Goal: Task Accomplishment & Management: Use online tool/utility

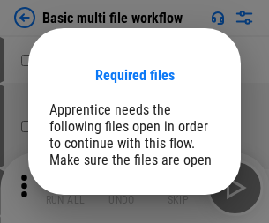
scroll to position [134, 0]
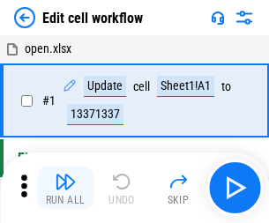
click at [65, 188] on img "button" at bounding box center [65, 181] width 21 height 21
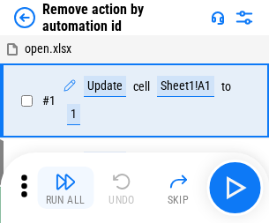
click at [65, 188] on img "button" at bounding box center [65, 181] width 21 height 21
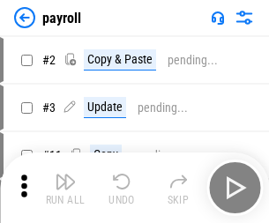
click at [65, 188] on img "button" at bounding box center [65, 181] width 21 height 21
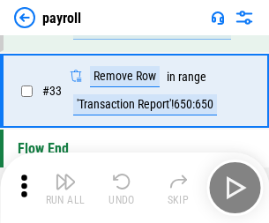
scroll to position [218, 0]
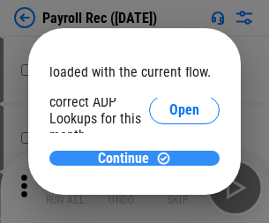
click at [128, 158] on span "Continue" at bounding box center [123, 159] width 51 height 14
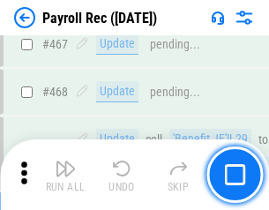
scroll to position [9398, 0]
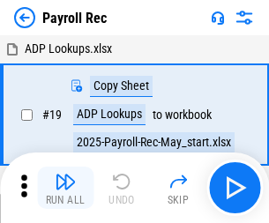
click at [65, 188] on img "button" at bounding box center [65, 181] width 21 height 21
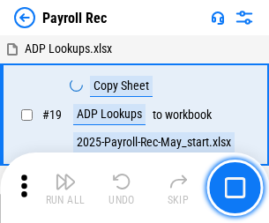
scroll to position [108, 0]
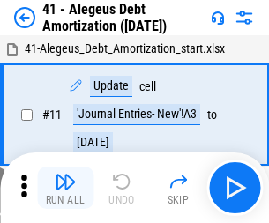
click at [65, 188] on img "button" at bounding box center [65, 181] width 21 height 21
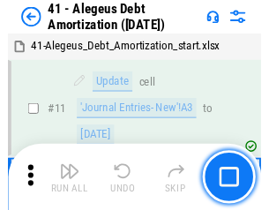
scroll to position [218, 0]
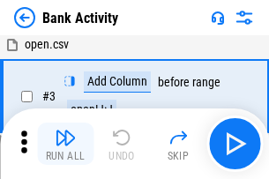
click at [65, 144] on img "button" at bounding box center [65, 137] width 21 height 21
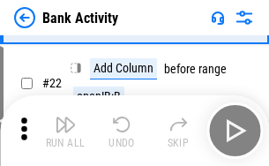
scroll to position [473, 0]
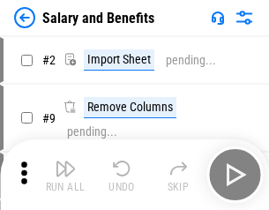
click at [65, 175] on img "button" at bounding box center [65, 168] width 21 height 21
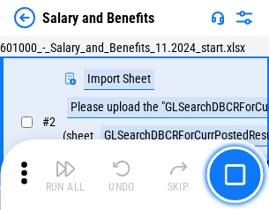
scroll to position [128, 0]
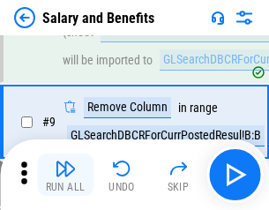
click at [65, 175] on img "button" at bounding box center [65, 168] width 21 height 21
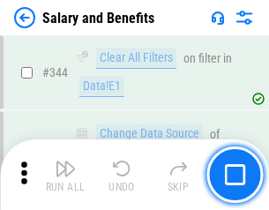
scroll to position [8257, 0]
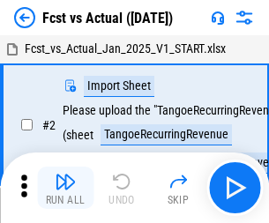
click at [65, 175] on img "button" at bounding box center [65, 181] width 21 height 21
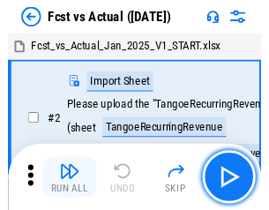
scroll to position [165, 0]
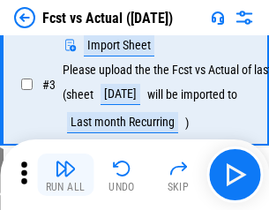
click at [65, 175] on img "button" at bounding box center [65, 168] width 21 height 21
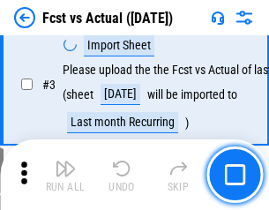
scroll to position [265, 0]
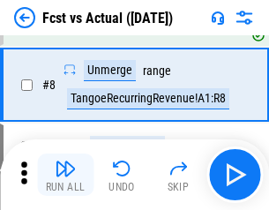
click at [65, 175] on img "button" at bounding box center [65, 168] width 21 height 21
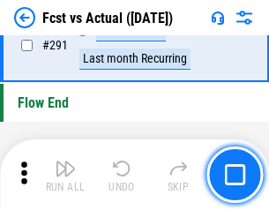
scroll to position [8346, 0]
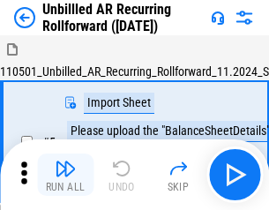
click at [65, 175] on img "button" at bounding box center [65, 168] width 21 height 21
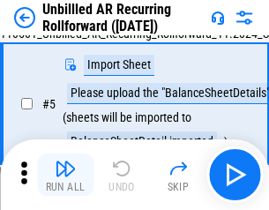
click at [65, 175] on img "button" at bounding box center [65, 168] width 21 height 21
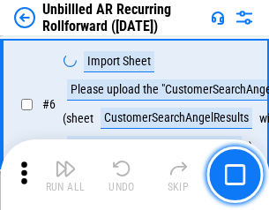
scroll to position [284, 0]
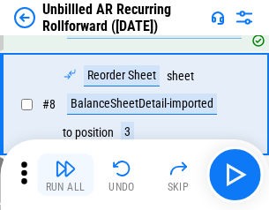
click at [65, 175] on img "button" at bounding box center [65, 168] width 21 height 21
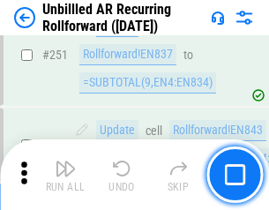
scroll to position [5990, 0]
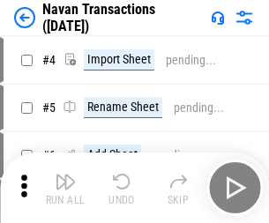
click at [65, 175] on img "button" at bounding box center [65, 181] width 21 height 21
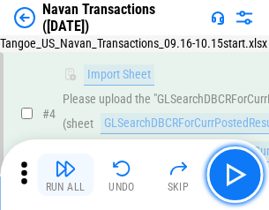
scroll to position [152, 0]
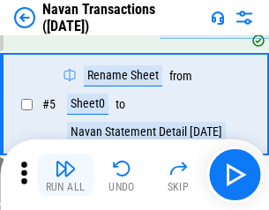
click at [65, 175] on img "button" at bounding box center [65, 168] width 21 height 21
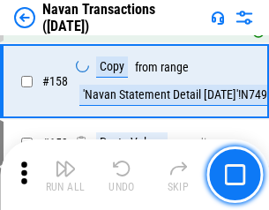
scroll to position [5718, 0]
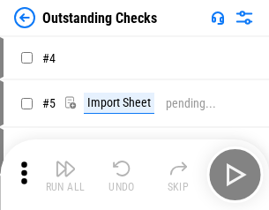
click at [65, 175] on img "button" at bounding box center [65, 168] width 21 height 21
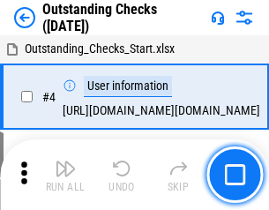
scroll to position [184, 0]
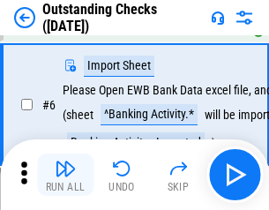
click at [65, 175] on img "button" at bounding box center [65, 168] width 21 height 21
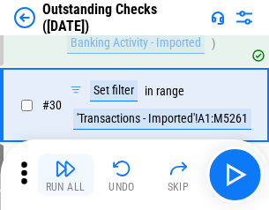
click at [65, 175] on img "button" at bounding box center [65, 168] width 21 height 21
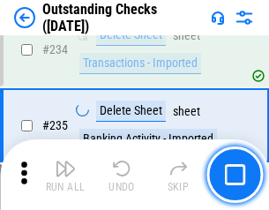
scroll to position [5355, 0]
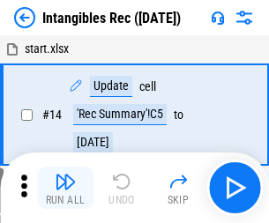
click at [65, 188] on img "button" at bounding box center [65, 181] width 21 height 21
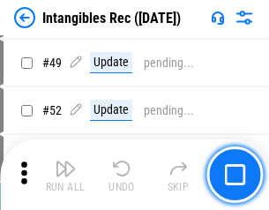
scroll to position [687, 0]
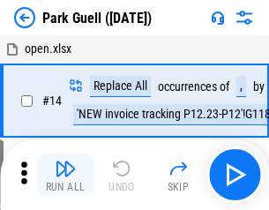
click at [65, 175] on img "button" at bounding box center [65, 168] width 21 height 21
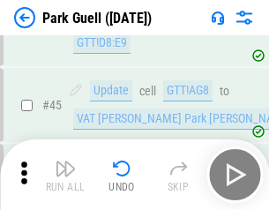
scroll to position [2205, 0]
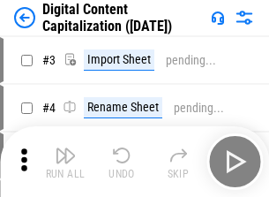
click at [65, 148] on img "button" at bounding box center [65, 155] width 21 height 21
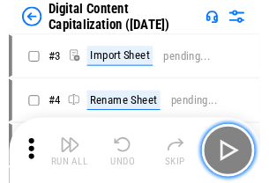
scroll to position [165, 0]
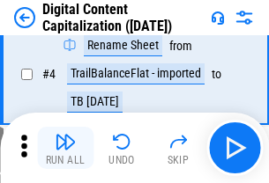
click at [65, 148] on img "button" at bounding box center [65, 141] width 21 height 21
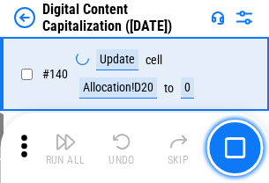
scroll to position [1870, 0]
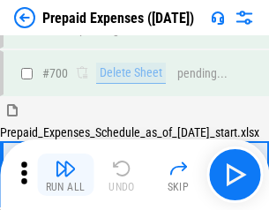
click at [65, 175] on img "button" at bounding box center [65, 168] width 21 height 21
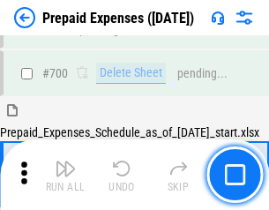
scroll to position [4849, 0]
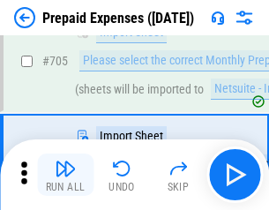
click at [65, 175] on img "button" at bounding box center [65, 168] width 21 height 21
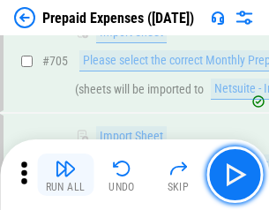
scroll to position [4939, 0]
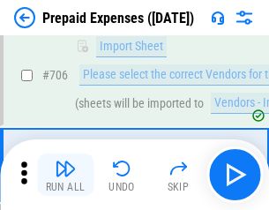
click at [65, 175] on img "button" at bounding box center [65, 168] width 21 height 21
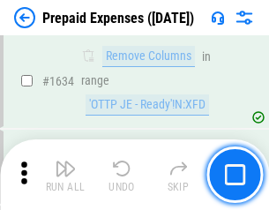
scroll to position [17171, 0]
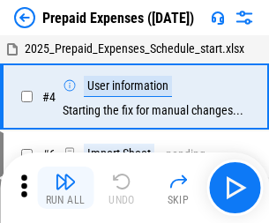
click at [65, 188] on img "button" at bounding box center [65, 181] width 21 height 21
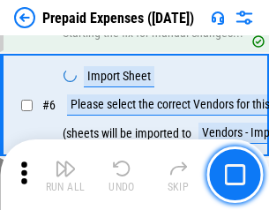
scroll to position [168, 0]
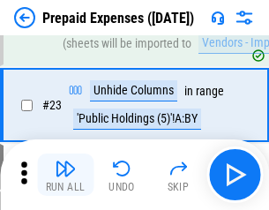
click at [65, 175] on img "button" at bounding box center [65, 168] width 21 height 21
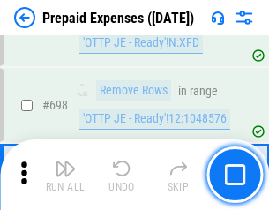
scroll to position [6141, 0]
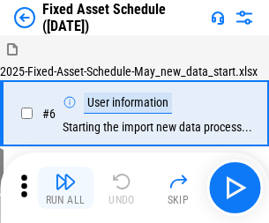
click at [65, 188] on img "button" at bounding box center [65, 181] width 21 height 21
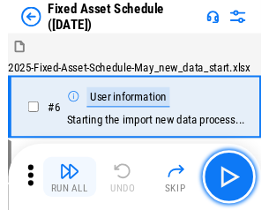
scroll to position [185, 0]
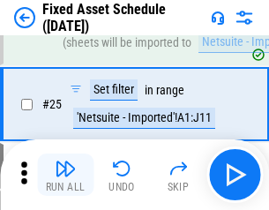
click at [65, 175] on img "button" at bounding box center [65, 168] width 21 height 21
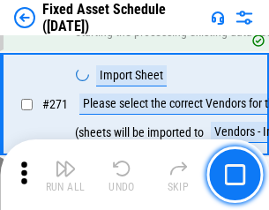
scroll to position [5711, 0]
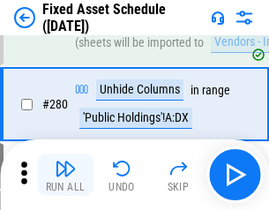
click at [65, 175] on img "button" at bounding box center [65, 168] width 21 height 21
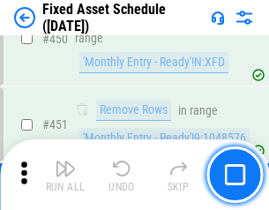
scroll to position [7883, 0]
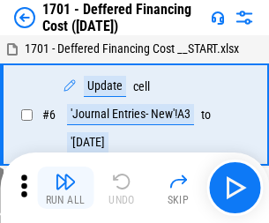
click at [65, 188] on img "button" at bounding box center [65, 181] width 21 height 21
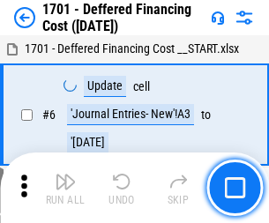
scroll to position [212, 0]
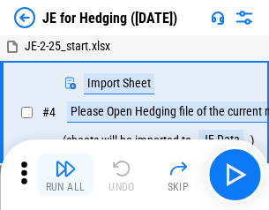
click at [65, 175] on img "button" at bounding box center [65, 168] width 21 height 21
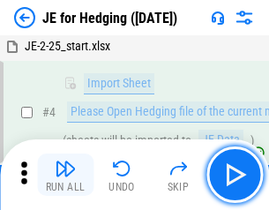
scroll to position [100, 0]
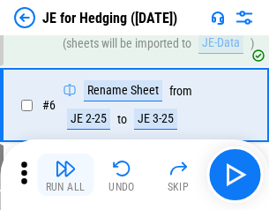
click at [65, 175] on img "button" at bounding box center [65, 168] width 21 height 21
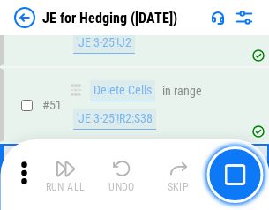
scroll to position [1142, 0]
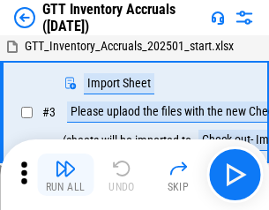
click at [65, 175] on img "button" at bounding box center [65, 168] width 21 height 21
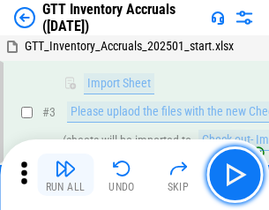
scroll to position [114, 0]
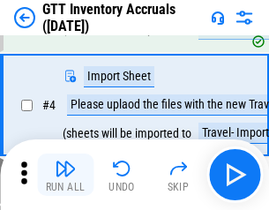
click at [65, 175] on img "button" at bounding box center [65, 168] width 21 height 21
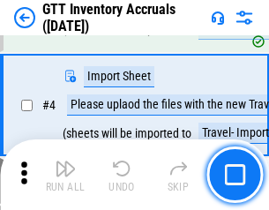
scroll to position [204, 0]
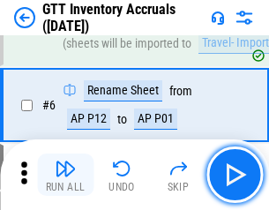
click at [65, 175] on img "button" at bounding box center [65, 168] width 21 height 21
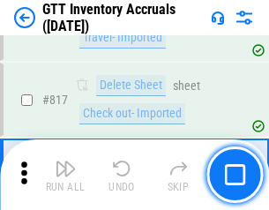
scroll to position [13386, 0]
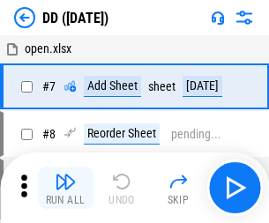
click at [65, 188] on img "button" at bounding box center [65, 181] width 21 height 21
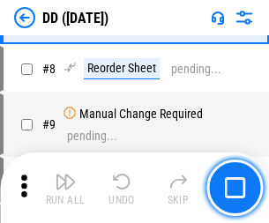
scroll to position [170, 0]
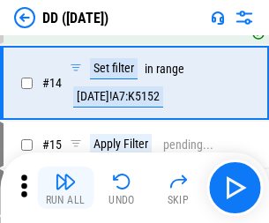
click at [65, 188] on img "button" at bounding box center [65, 181] width 21 height 21
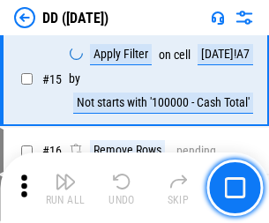
scroll to position [453, 0]
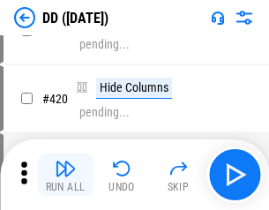
click at [65, 175] on img "button" at bounding box center [65, 168] width 21 height 21
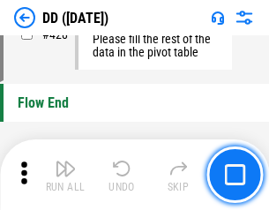
scroll to position [8441, 0]
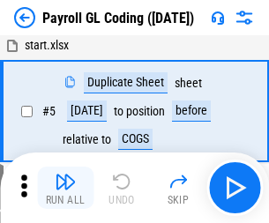
click at [65, 188] on img "button" at bounding box center [65, 181] width 21 height 21
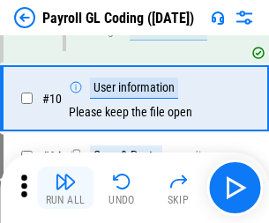
click at [65, 188] on img "button" at bounding box center [65, 181] width 21 height 21
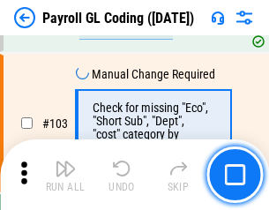
scroll to position [4137, 0]
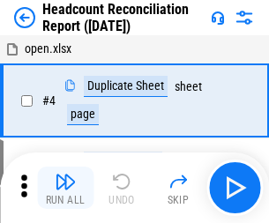
click at [65, 188] on img "button" at bounding box center [65, 181] width 21 height 21
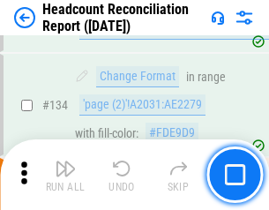
scroll to position [2120, 0]
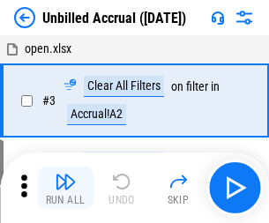
click at [65, 188] on img "button" at bounding box center [65, 181] width 21 height 21
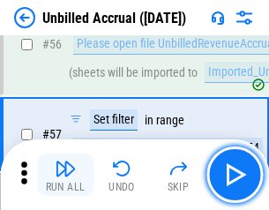
scroll to position [1931, 0]
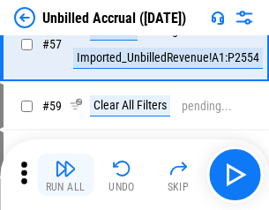
click at [65, 175] on img "button" at bounding box center [65, 168] width 21 height 21
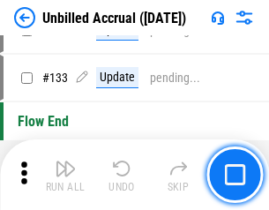
scroll to position [5253, 0]
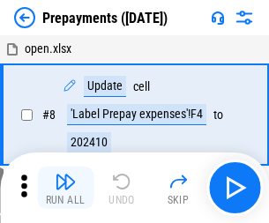
click at [65, 188] on img "button" at bounding box center [65, 181] width 21 height 21
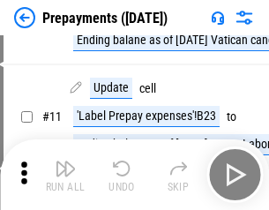
scroll to position [110, 0]
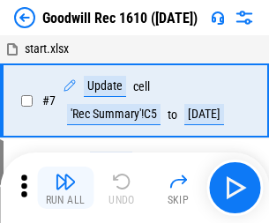
click at [65, 188] on img "button" at bounding box center [65, 181] width 21 height 21
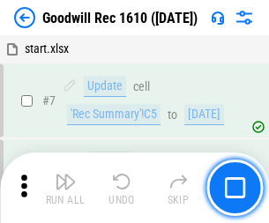
scroll to position [302, 0]
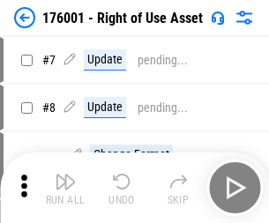
click at [65, 188] on img "button" at bounding box center [65, 181] width 21 height 21
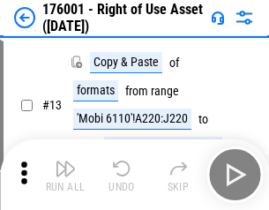
scroll to position [114, 0]
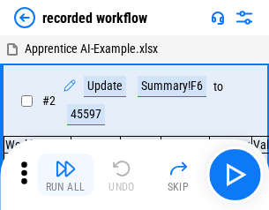
click at [65, 175] on img "button" at bounding box center [65, 168] width 21 height 21
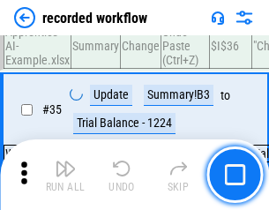
scroll to position [5512, 0]
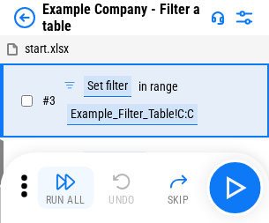
click at [65, 188] on img "button" at bounding box center [65, 181] width 21 height 21
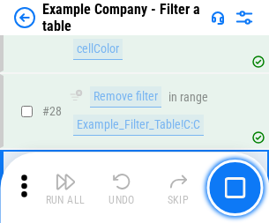
scroll to position [1614, 0]
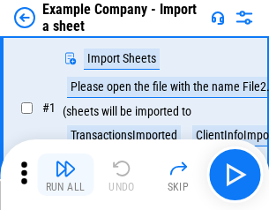
click at [65, 175] on img "button" at bounding box center [65, 168] width 21 height 21
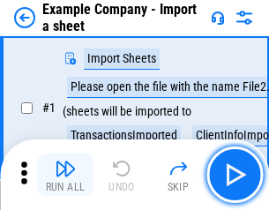
scroll to position [148, 0]
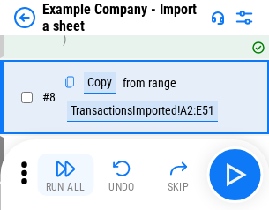
click at [65, 175] on img "button" at bounding box center [65, 168] width 21 height 21
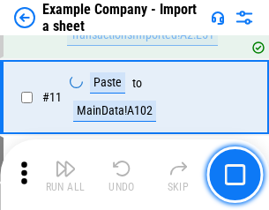
scroll to position [390, 0]
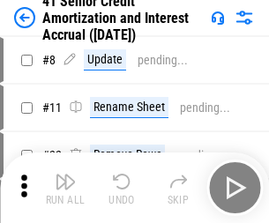
click at [65, 175] on img "button" at bounding box center [65, 181] width 21 height 21
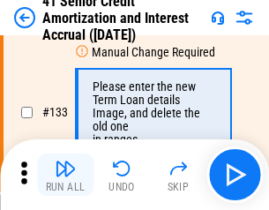
click at [65, 175] on img "button" at bounding box center [65, 168] width 21 height 21
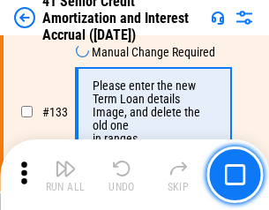
scroll to position [1843, 0]
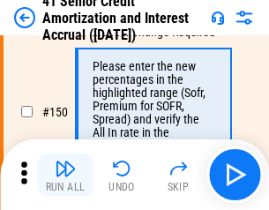
click at [65, 175] on img "button" at bounding box center [65, 168] width 21 height 21
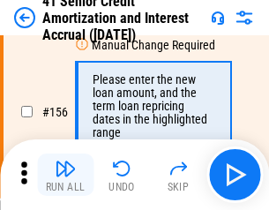
click at [65, 175] on img "button" at bounding box center [65, 168] width 21 height 21
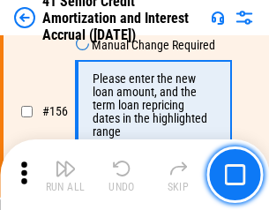
scroll to position [2150, 0]
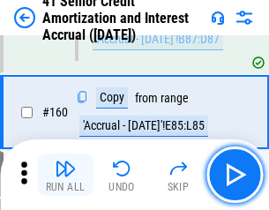
click at [65, 175] on img "button" at bounding box center [65, 168] width 21 height 21
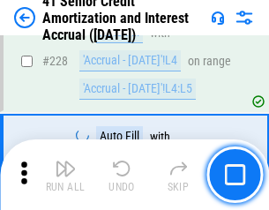
scroll to position [3950, 0]
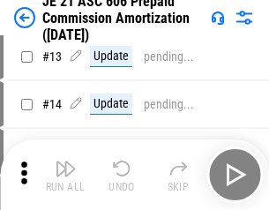
click at [65, 175] on img "button" at bounding box center [65, 168] width 21 height 21
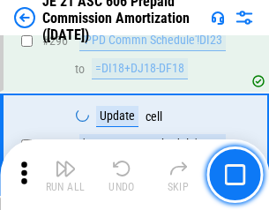
scroll to position [3245, 0]
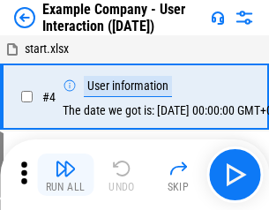
click at [65, 175] on img "button" at bounding box center [65, 168] width 21 height 21
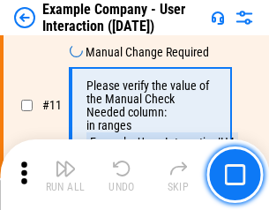
scroll to position [382, 0]
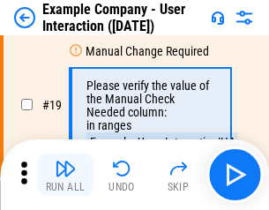
click at [65, 175] on img "button" at bounding box center [65, 168] width 21 height 21
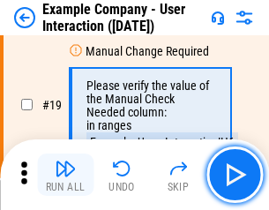
click at [65, 175] on img "button" at bounding box center [65, 168] width 21 height 21
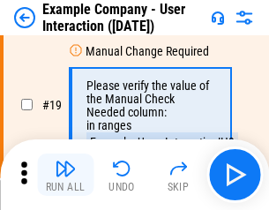
click at [65, 175] on img "button" at bounding box center [65, 168] width 21 height 21
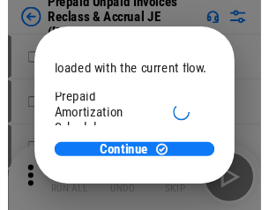
scroll to position [105, 0]
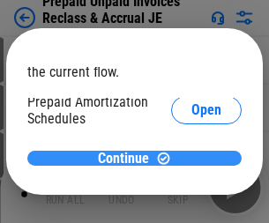
click at [128, 158] on span "Continue" at bounding box center [123, 159] width 51 height 14
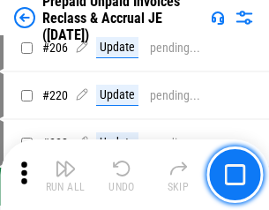
scroll to position [2286, 0]
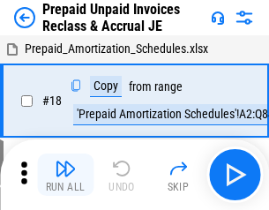
click at [65, 175] on img "button" at bounding box center [65, 168] width 21 height 21
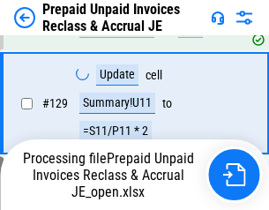
scroll to position [2286, 0]
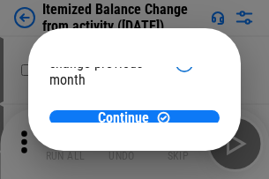
scroll to position [129, 0]
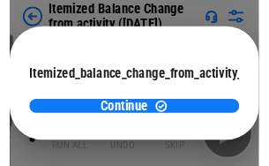
scroll to position [129, 0]
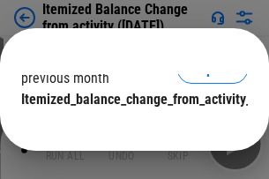
click at [128, 128] on span "Continue" at bounding box center [123, 135] width 51 height 14
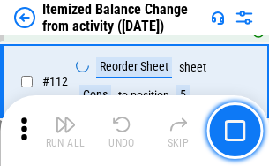
scroll to position [2950, 0]
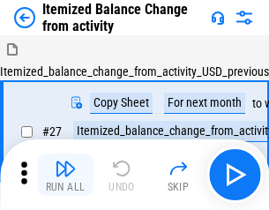
click at [65, 175] on img "button" at bounding box center [65, 168] width 21 height 21
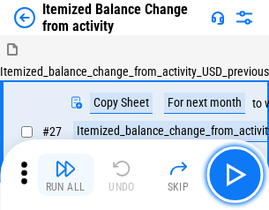
scroll to position [27, 0]
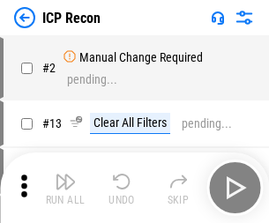
scroll to position [8, 0]
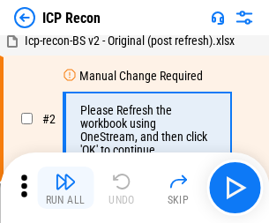
click at [65, 188] on img "button" at bounding box center [65, 181] width 21 height 21
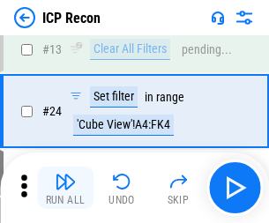
click at [65, 188] on img "button" at bounding box center [65, 181] width 21 height 21
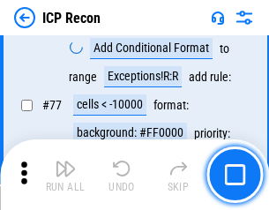
scroll to position [1585, 0]
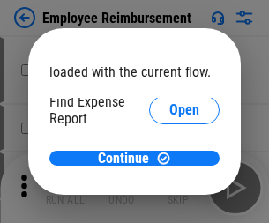
click at [169, 205] on span "Open" at bounding box center [184, 212] width 30 height 14
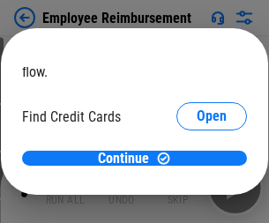
scroll to position [103, 0]
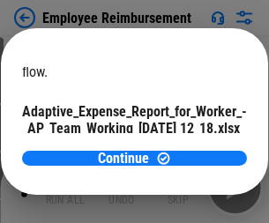
click at [197, 148] on span "Open" at bounding box center [212, 155] width 30 height 14
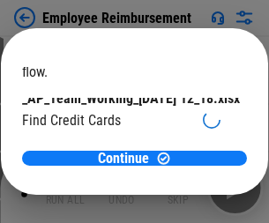
scroll to position [183, 0]
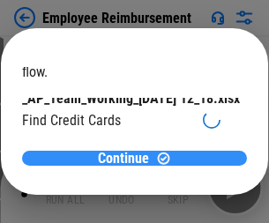
click at [128, 158] on span "Continue" at bounding box center [123, 159] width 51 height 14
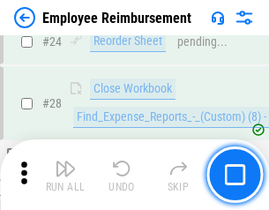
scroll to position [824, 0]
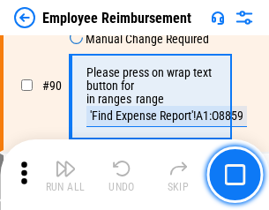
click at [65, 175] on img "button" at bounding box center [65, 168] width 21 height 21
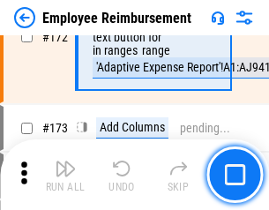
click at [65, 175] on img "button" at bounding box center [65, 168] width 21 height 21
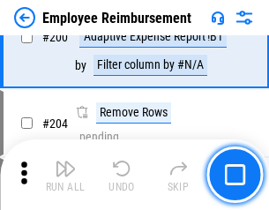
scroll to position [4462, 0]
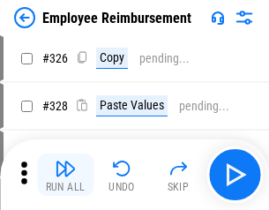
click at [65, 175] on img "button" at bounding box center [65, 168] width 21 height 21
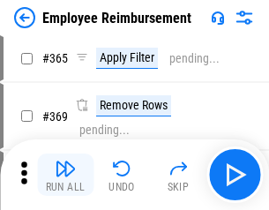
click at [65, 175] on img "button" at bounding box center [65, 168] width 21 height 21
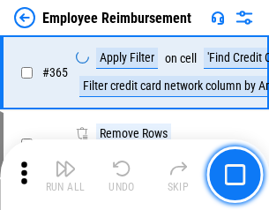
scroll to position [9091, 0]
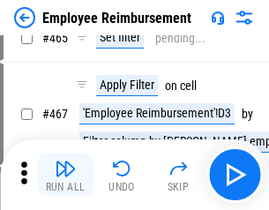
click at [65, 175] on img "button" at bounding box center [65, 168] width 21 height 21
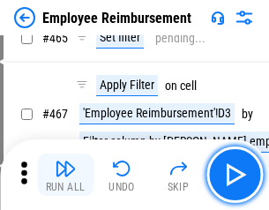
click at [65, 175] on img "button" at bounding box center [65, 168] width 21 height 21
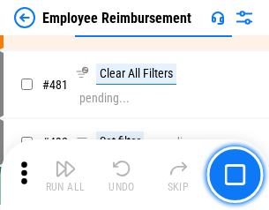
scroll to position [10891, 0]
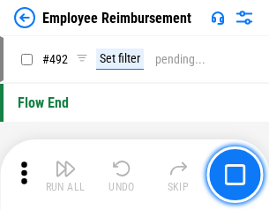
click at [65, 175] on img "button" at bounding box center [65, 168] width 21 height 21
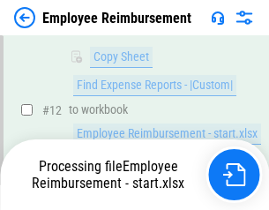
scroll to position [824, 0]
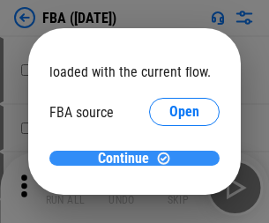
click at [128, 159] on span "Continue" at bounding box center [123, 159] width 51 height 14
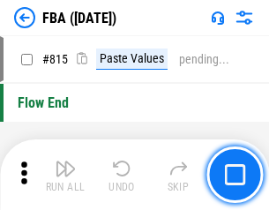
scroll to position [15484, 0]
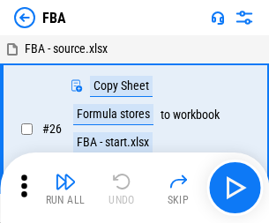
scroll to position [18, 0]
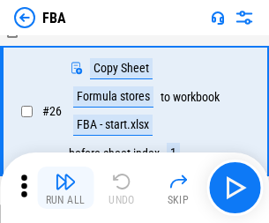
click at [65, 188] on img "button" at bounding box center [65, 181] width 21 height 21
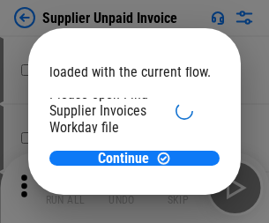
scroll to position [122, 0]
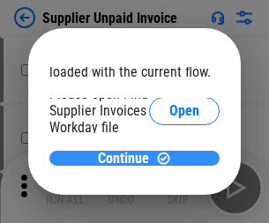
click at [128, 158] on span "Continue" at bounding box center [123, 159] width 51 height 14
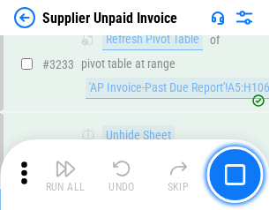
scroll to position [42949, 0]
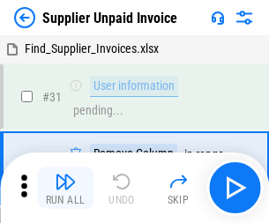
click at [65, 188] on img "button" at bounding box center [65, 181] width 21 height 21
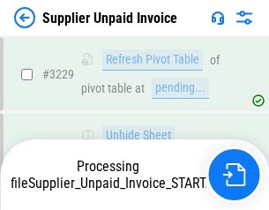
scroll to position [42888, 0]
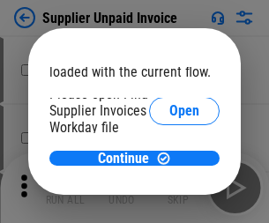
scroll to position [122, 0]
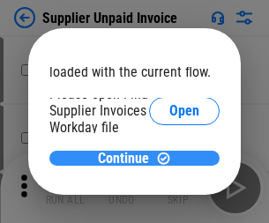
click at [128, 158] on span "Continue" at bounding box center [123, 159] width 51 height 14
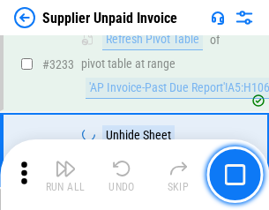
scroll to position [42949, 0]
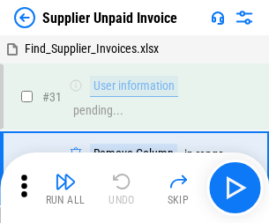
scroll to position [57, 0]
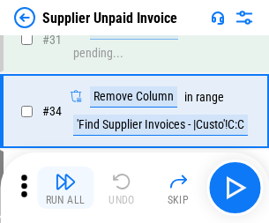
click at [65, 188] on img "button" at bounding box center [65, 181] width 21 height 21
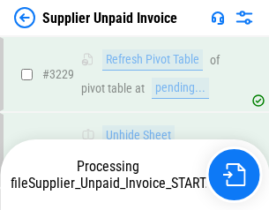
scroll to position [42888, 0]
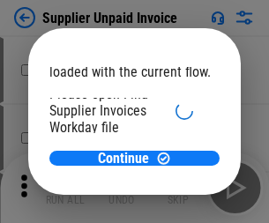
scroll to position [122, 0]
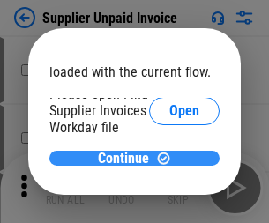
click at [128, 158] on span "Continue" at bounding box center [123, 159] width 51 height 14
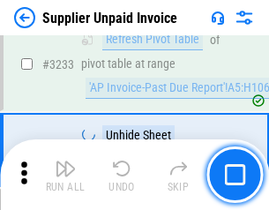
scroll to position [42949, 0]
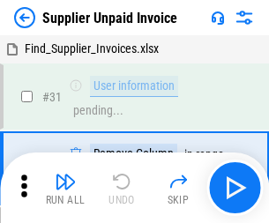
scroll to position [57, 0]
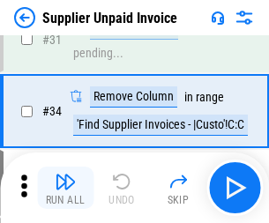
click at [65, 188] on img "button" at bounding box center [65, 181] width 21 height 21
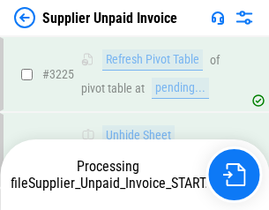
scroll to position [42736, 0]
